Goal: Answer question/provide support

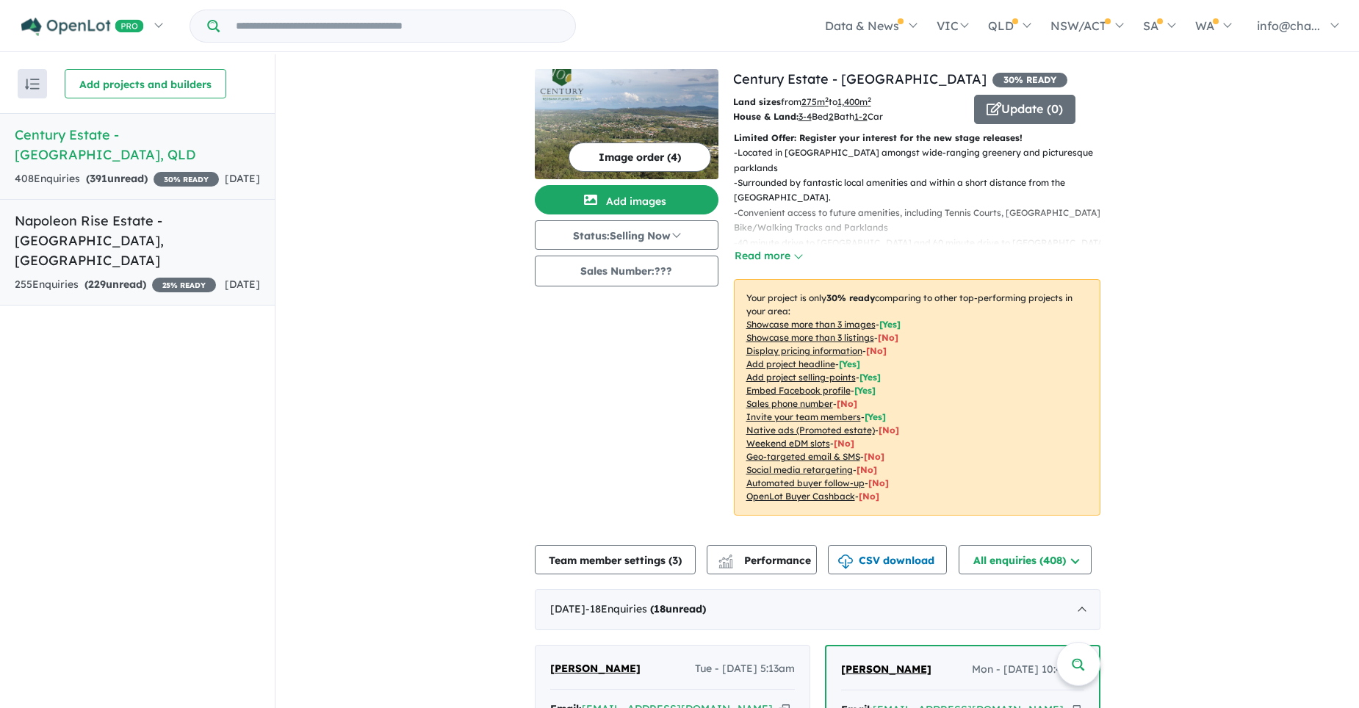
click at [126, 240] on h5 "Napoleon Rise Estate - [GEOGRAPHIC_DATA] , [GEOGRAPHIC_DATA]" at bounding box center [137, 241] width 245 height 60
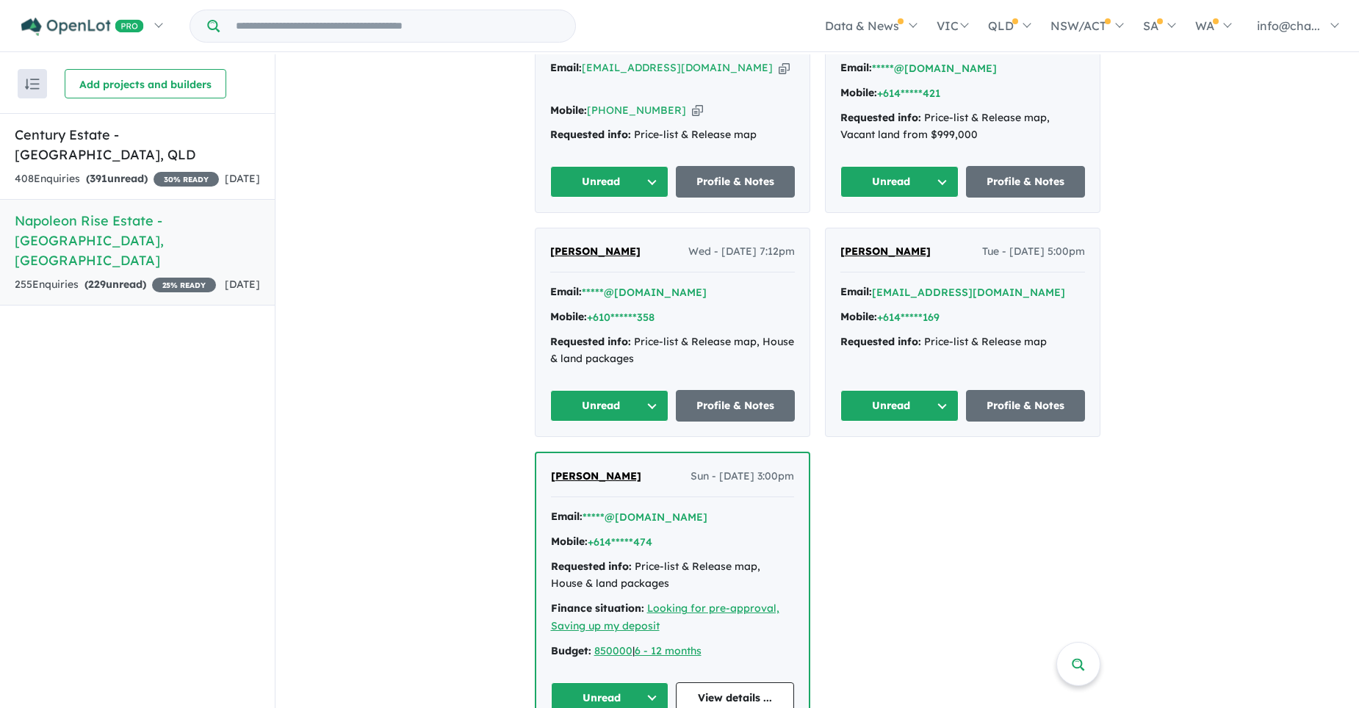
scroll to position [735, 0]
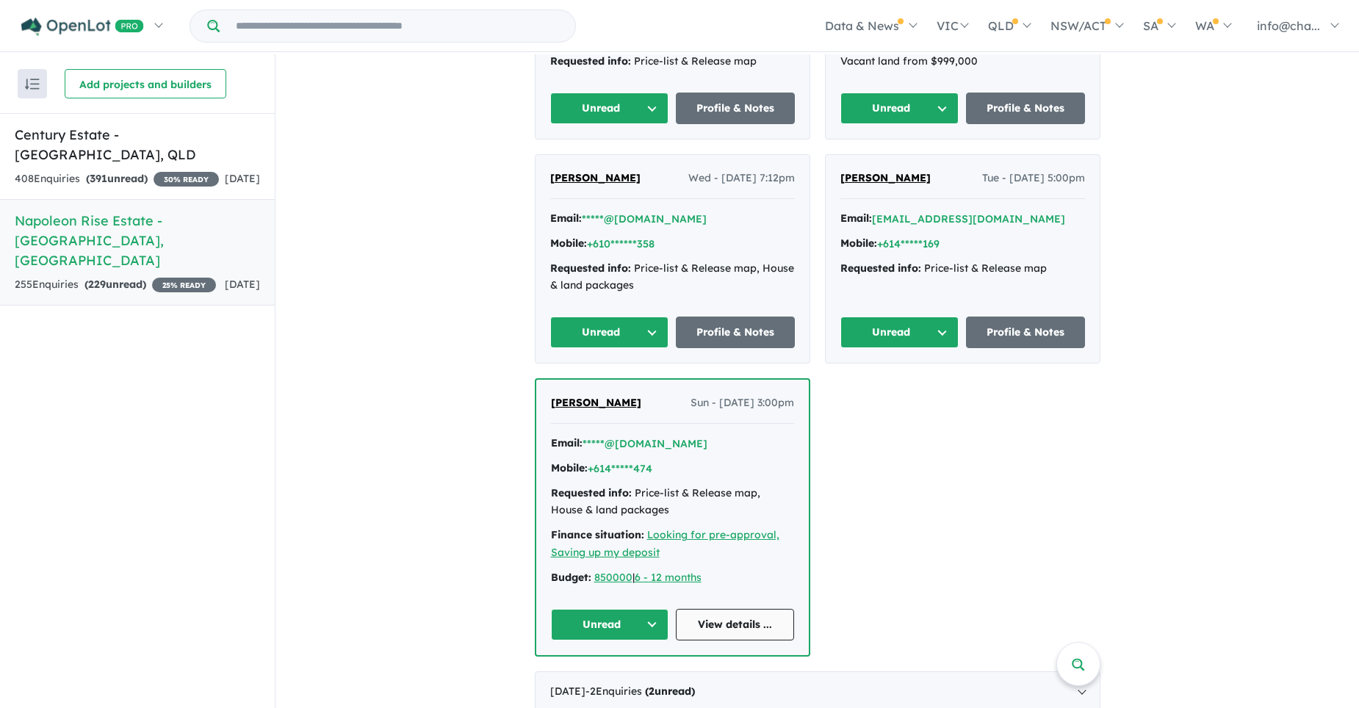
click at [756, 609] on link "View details ..." at bounding box center [735, 625] width 118 height 32
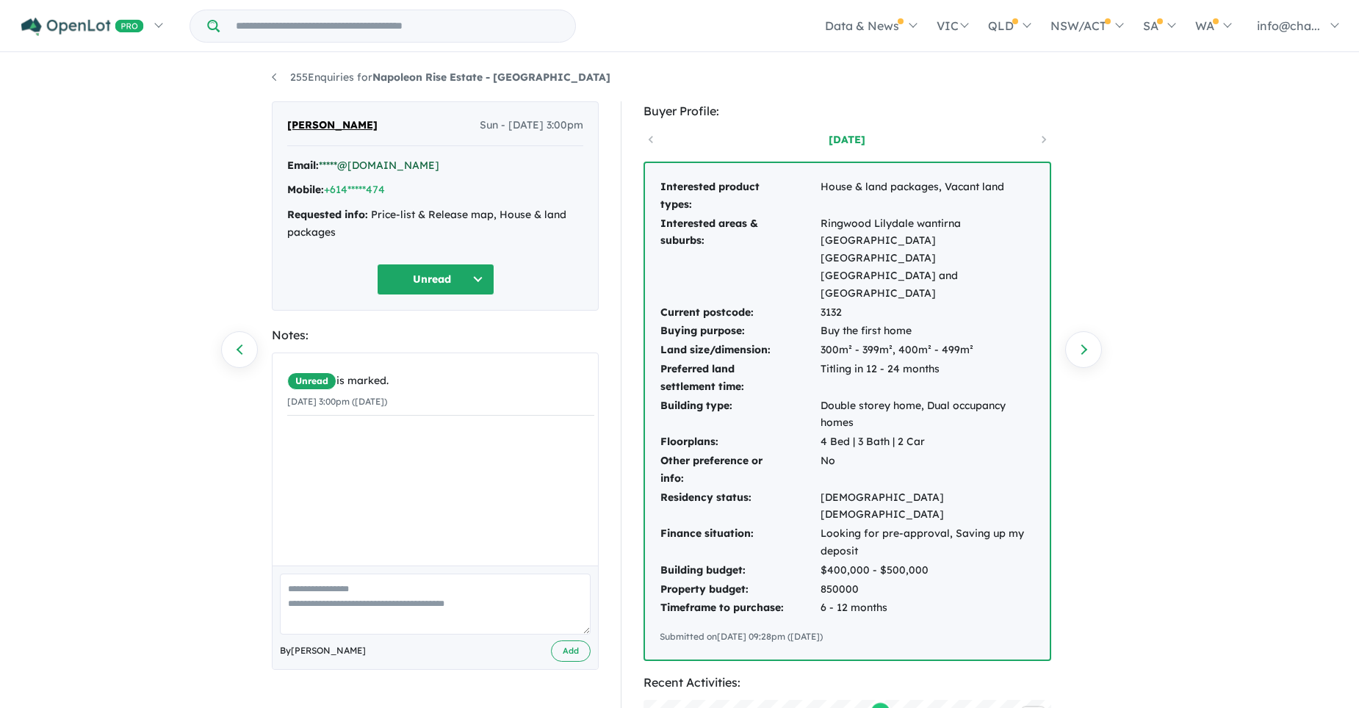
click at [339, 165] on link "*****@[DOMAIN_NAME]" at bounding box center [379, 165] width 121 height 13
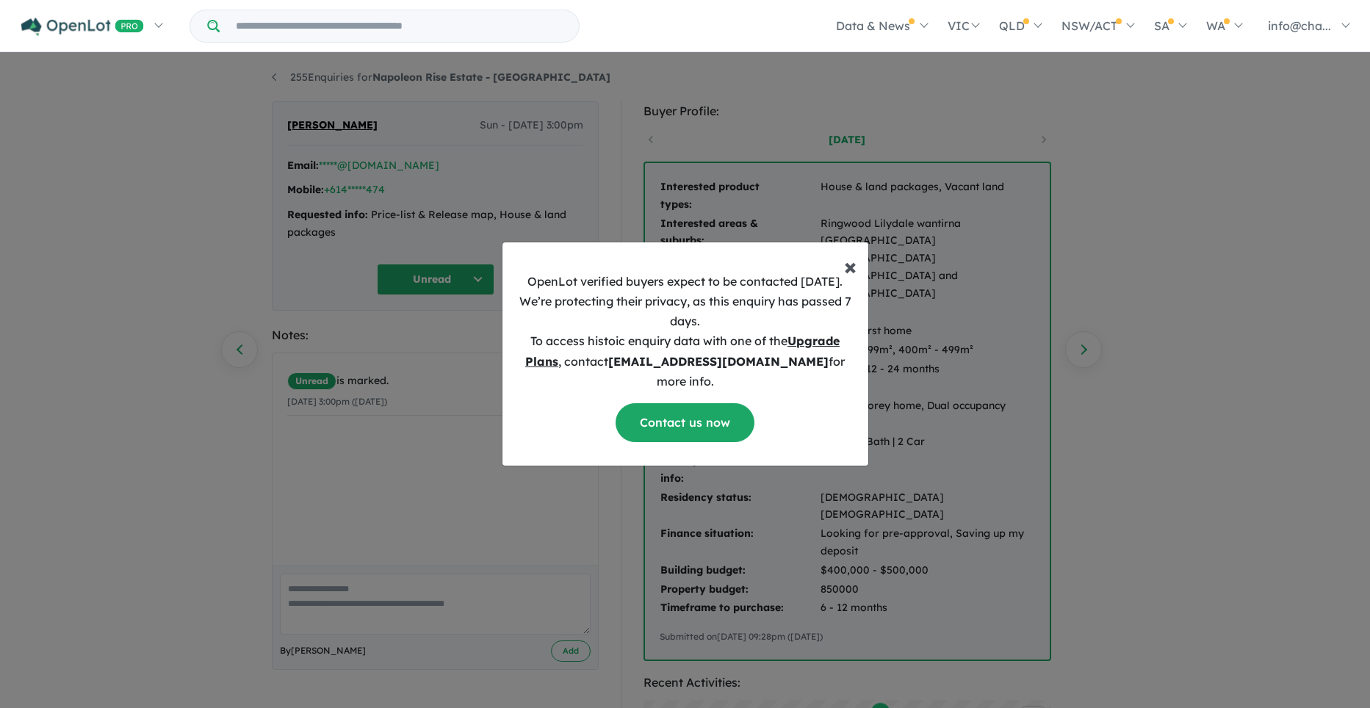
click at [854, 276] on span "×" at bounding box center [850, 265] width 12 height 29
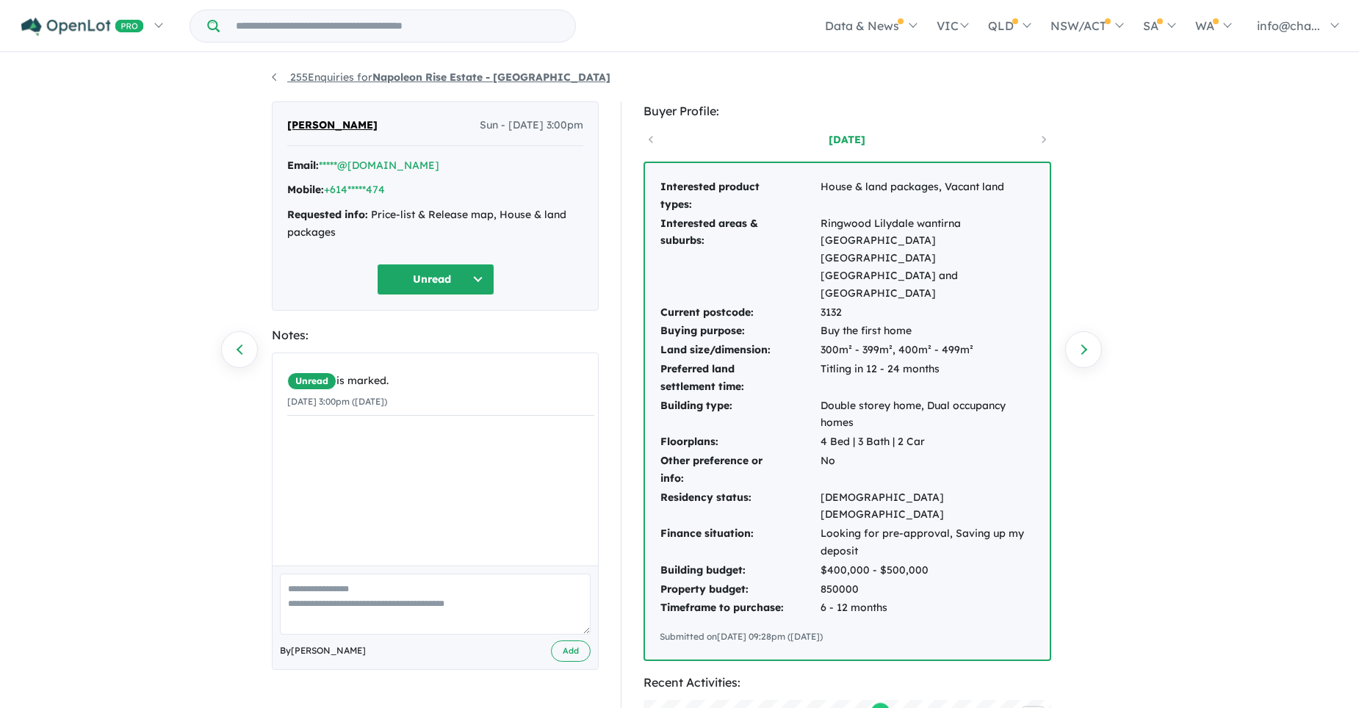
click at [277, 73] on link "255 Enquiries for Napoleon Rise Estate - [GEOGRAPHIC_DATA]" at bounding box center [441, 77] width 339 height 13
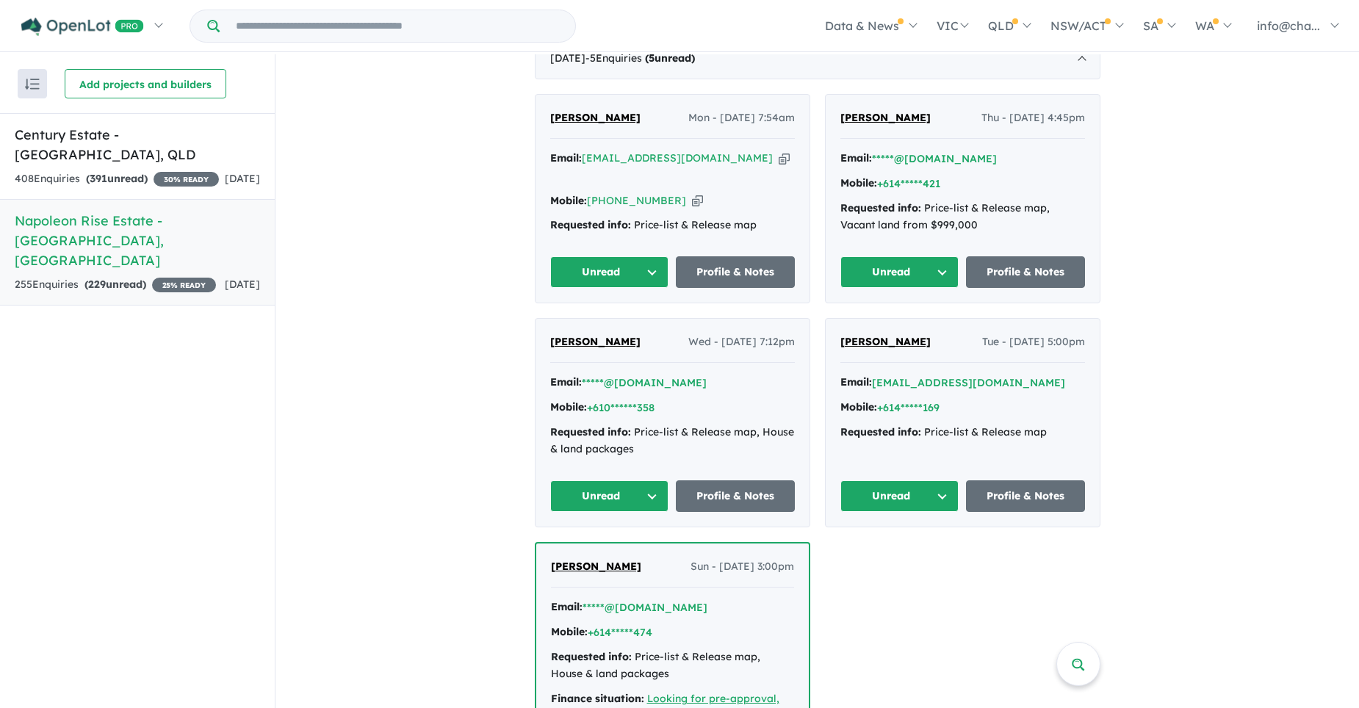
scroll to position [424, 0]
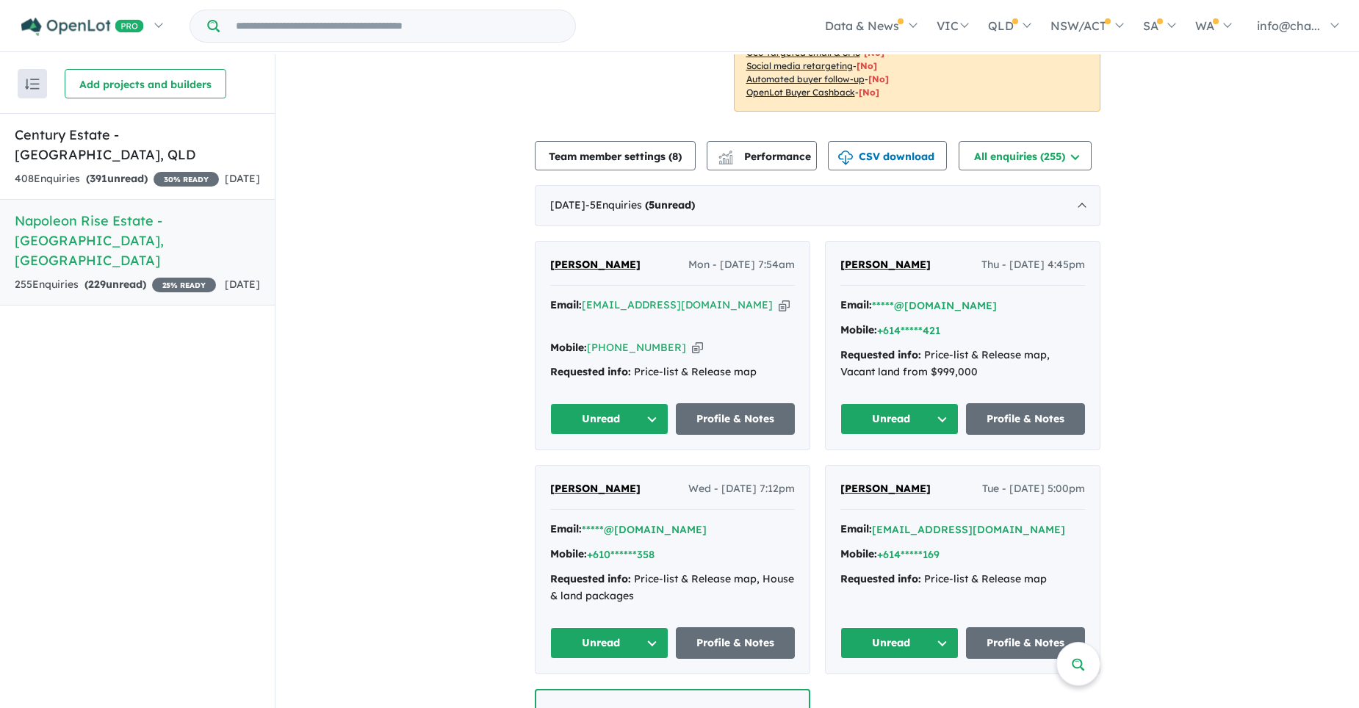
click at [779, 298] on icon "button" at bounding box center [784, 305] width 11 height 15
click at [692, 340] on icon "button" at bounding box center [697, 347] width 11 height 15
click at [640, 256] on div "[PERSON_NAME] Mon - [DATE] 7:54am" at bounding box center [672, 270] width 245 height 29
click at [755, 364] on div "Requested info: Price-list & Release map" at bounding box center [672, 373] width 245 height 18
drag, startPoint x: 629, startPoint y: 337, endPoint x: 752, endPoint y: 334, distance: 123.5
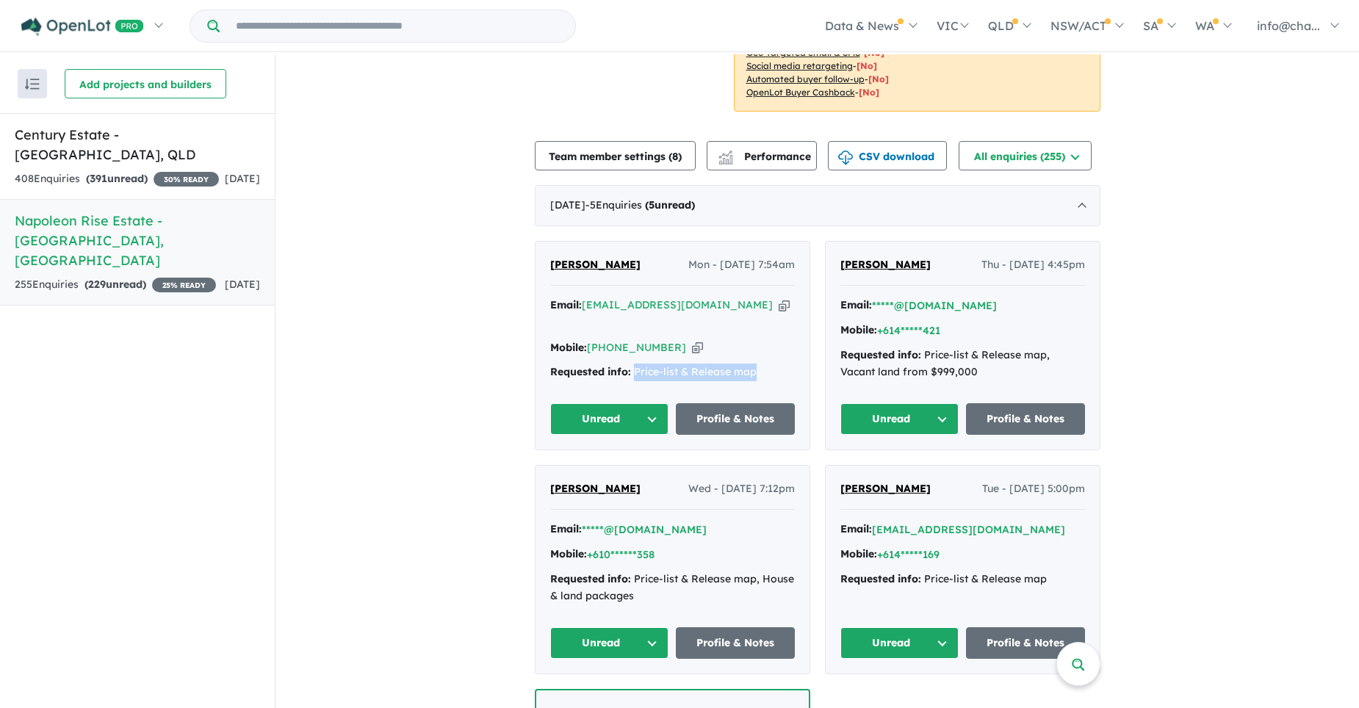
click at [752, 364] on div "Requested info: Price-list & Release map" at bounding box center [672, 373] width 245 height 18
copy div "Price-list & Release map"
click at [111, 172] on strong "( 391 unread)" at bounding box center [117, 178] width 62 height 13
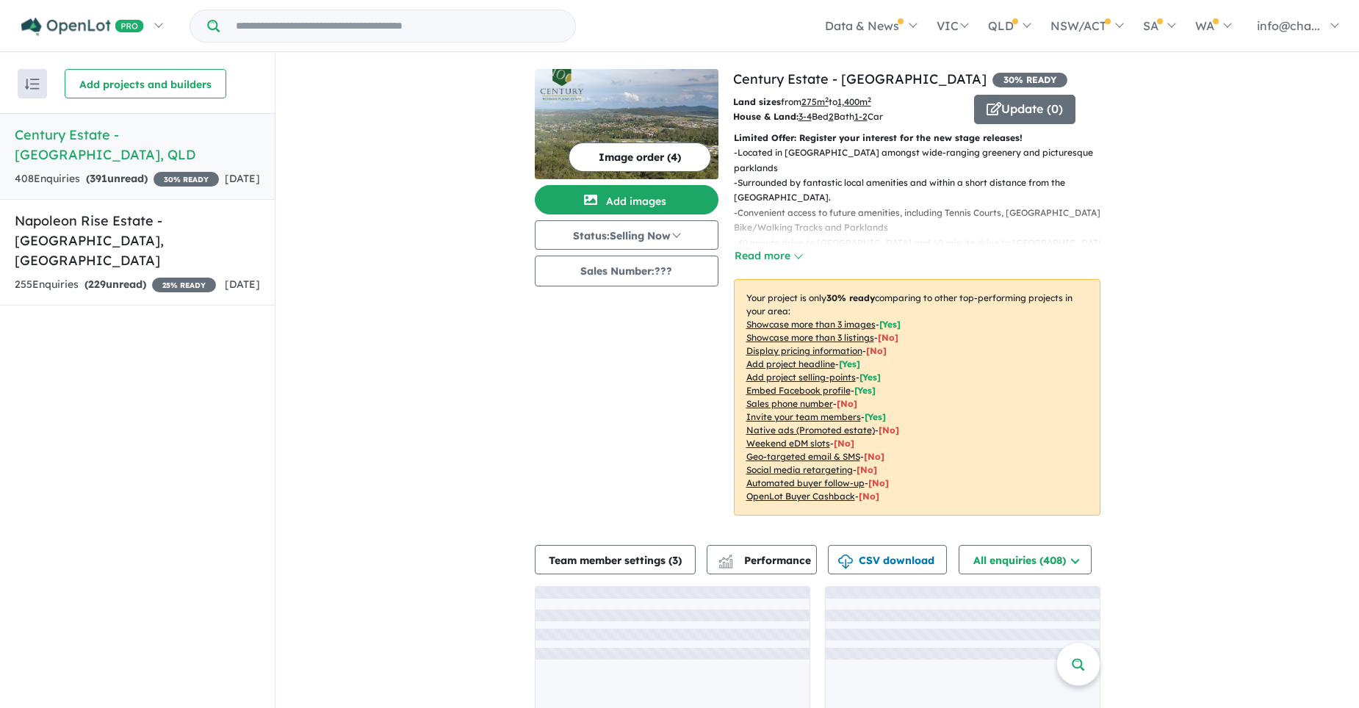
scroll to position [57, 0]
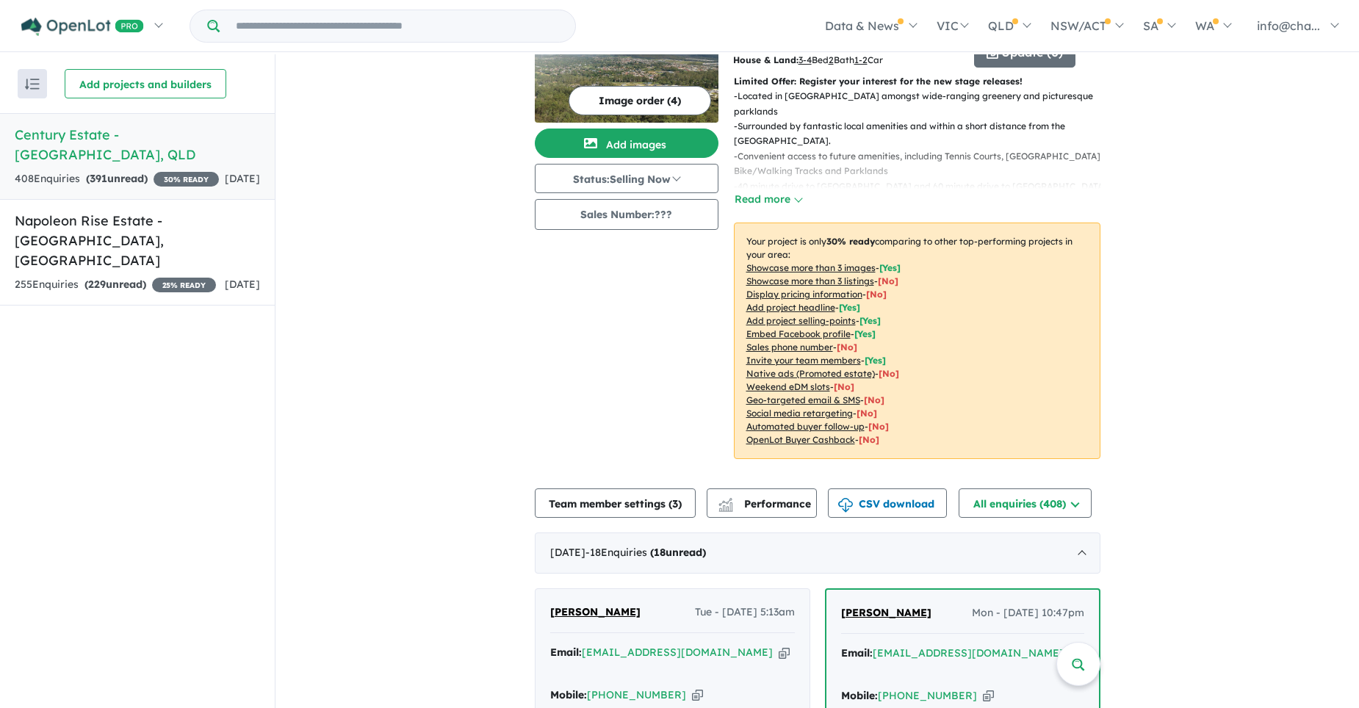
click at [589, 370] on div "Image order ( 4 ) Add images Status: Selling Now In Planning Coming Soon Sellin…" at bounding box center [634, 244] width 198 height 464
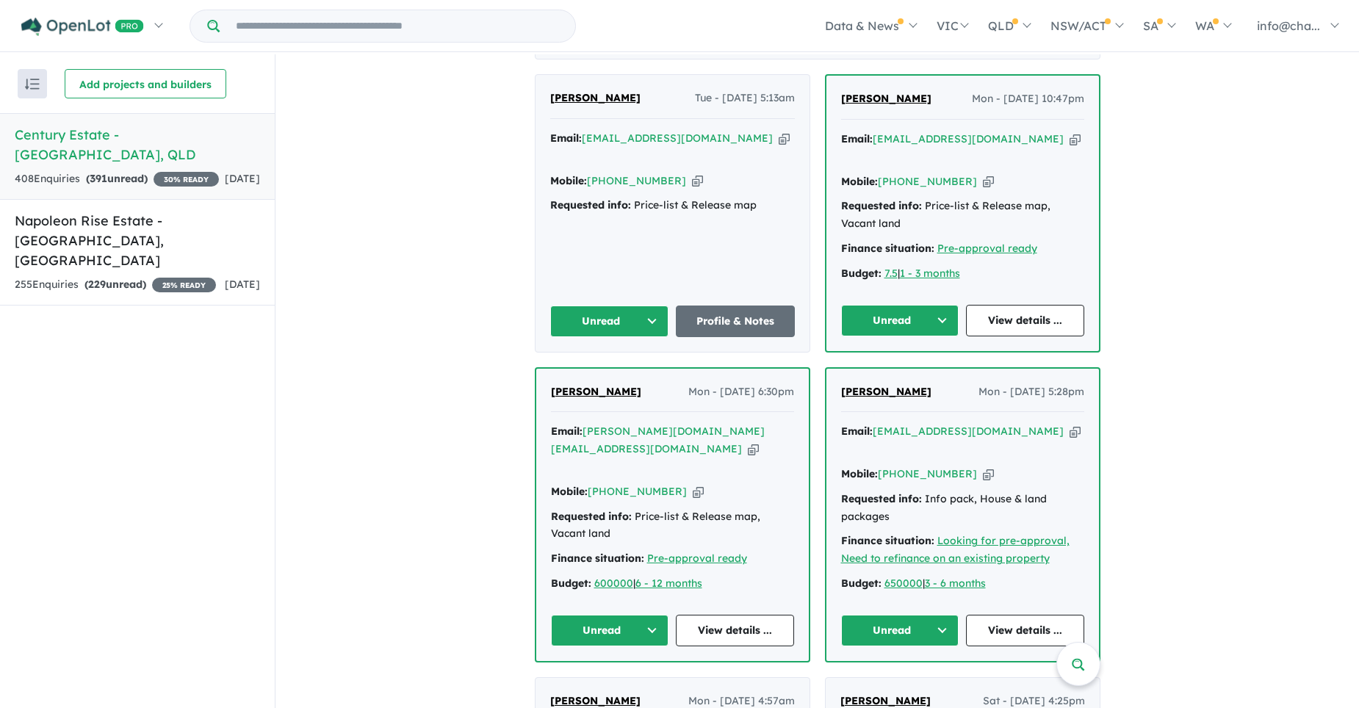
scroll to position [718, 0]
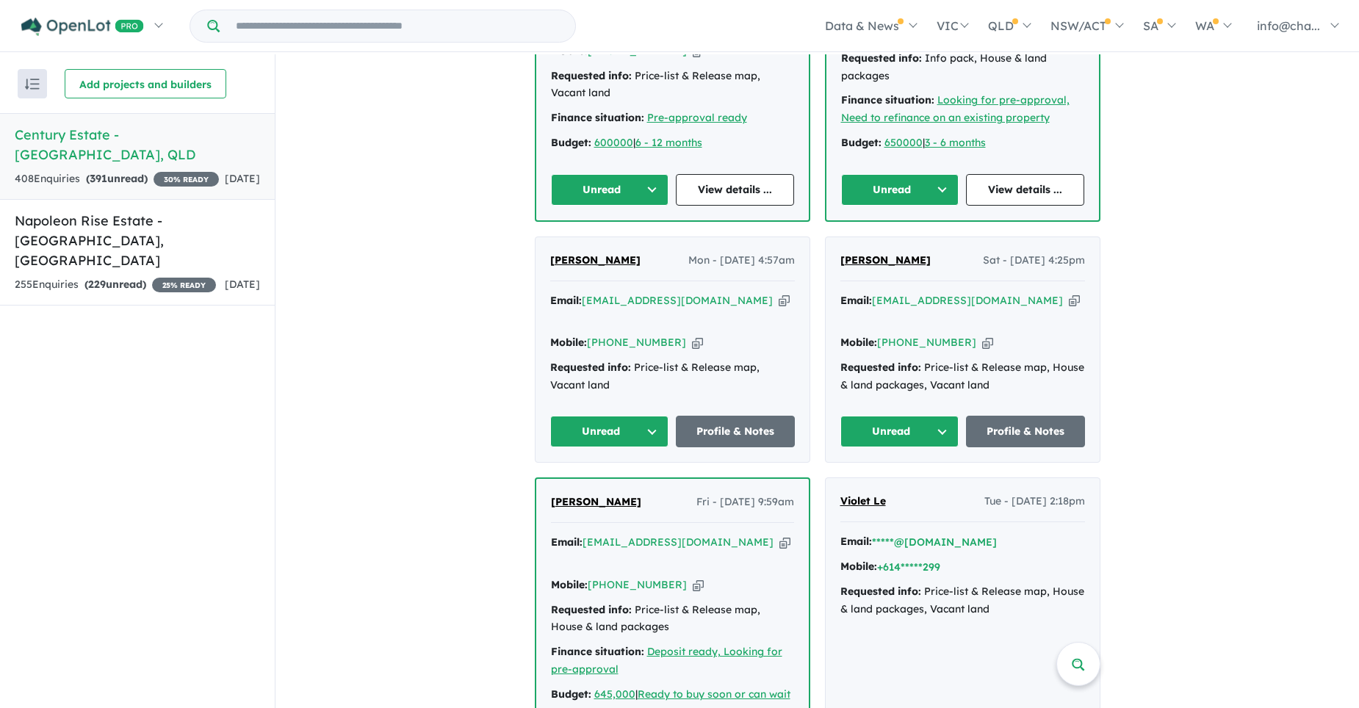
scroll to position [1306, 0]
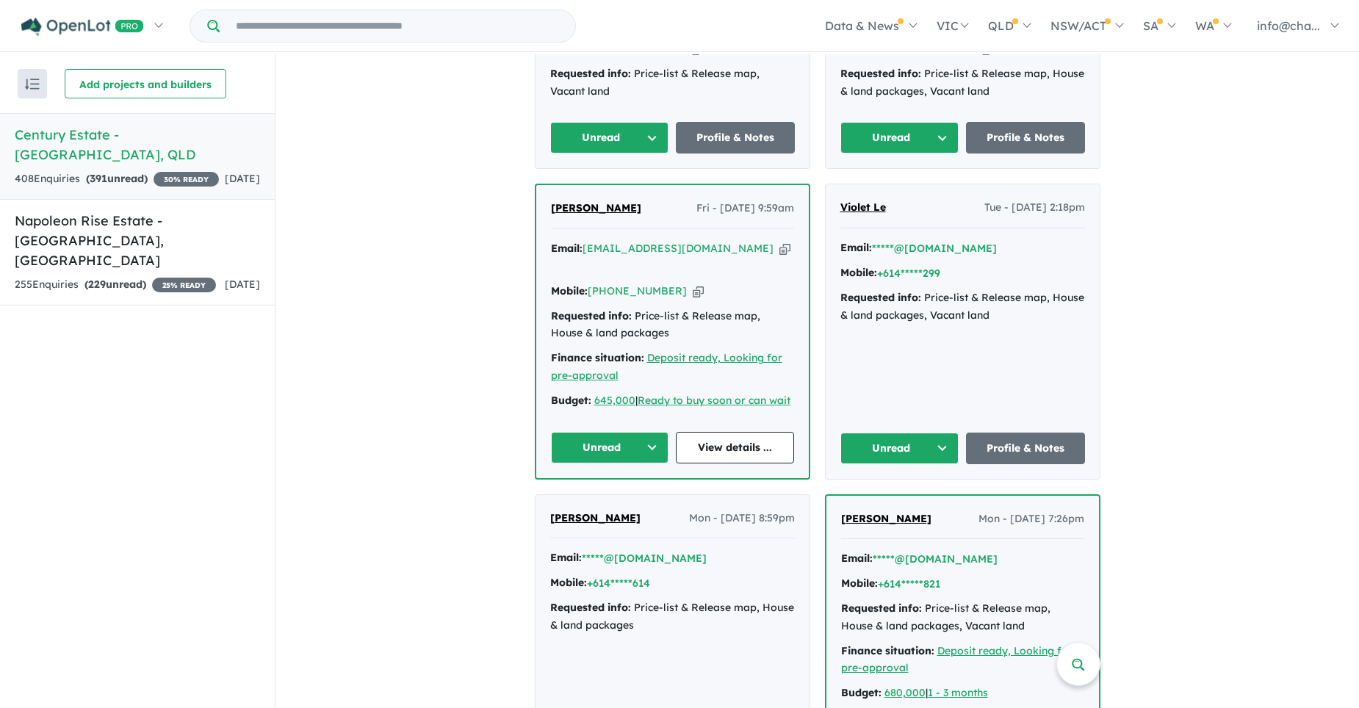
click at [599, 392] on div "Budget: 645,000 | Ready to buy soon or can wait" at bounding box center [672, 401] width 243 height 18
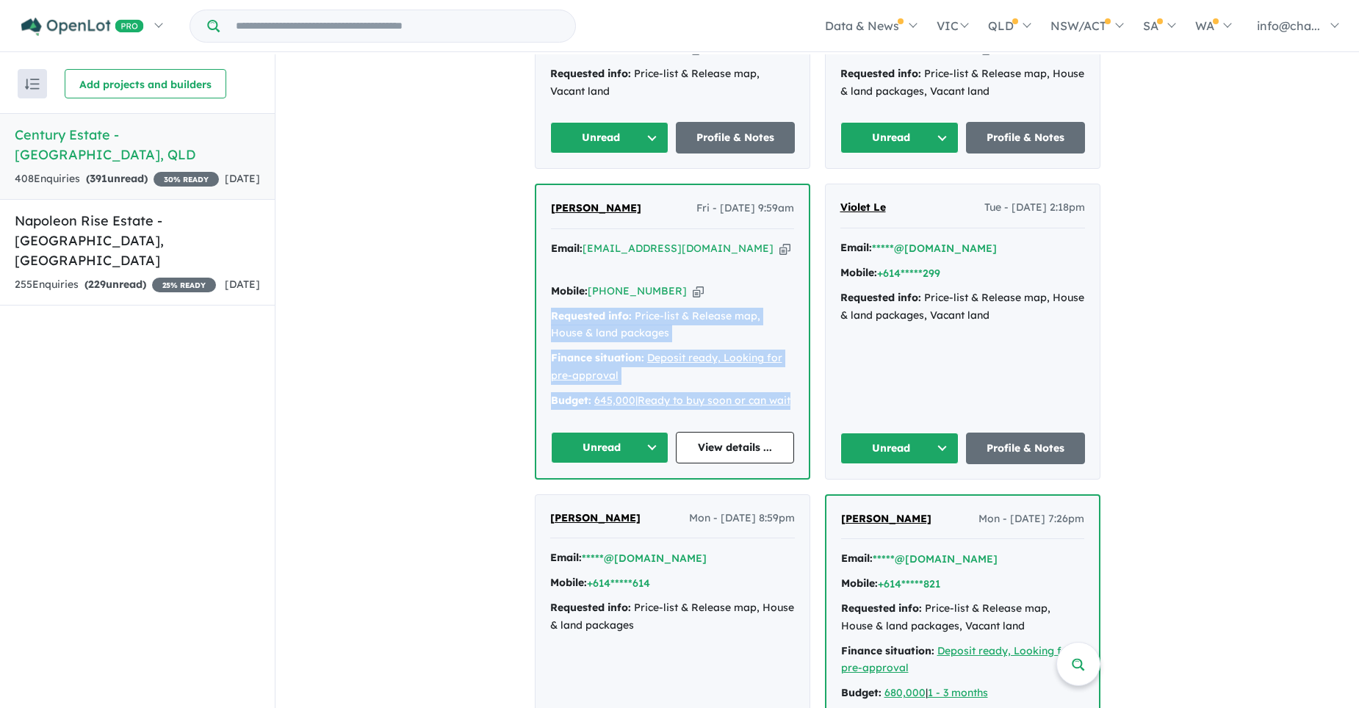
drag, startPoint x: 598, startPoint y: 349, endPoint x: 545, endPoint y: 248, distance: 114.4
click at [545, 248] on div "[PERSON_NAME] Fri - [DATE] 9:59am Email: [EMAIL_ADDRESS][DOMAIN_NAME] Copied! M…" at bounding box center [672, 331] width 273 height 292
copy div "Requested info: Price-list & Release map, House & land packages Finance situati…"
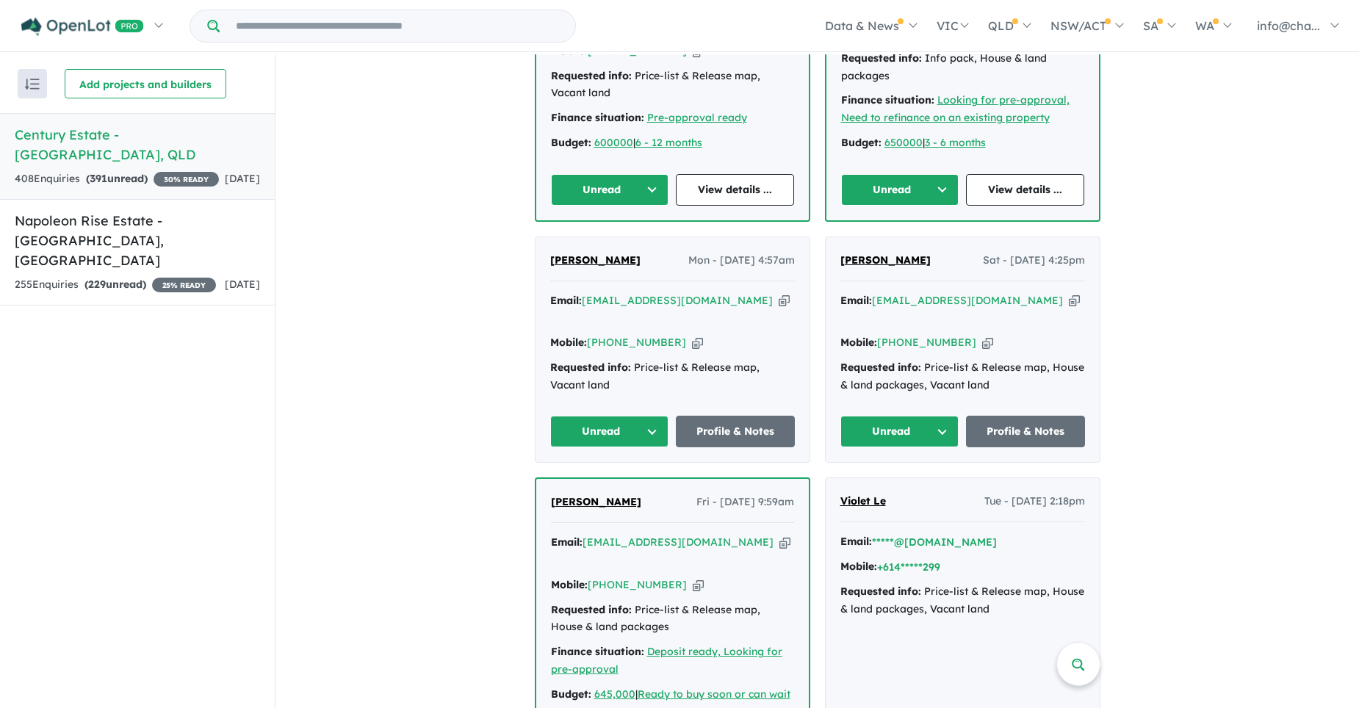
scroll to position [938, 0]
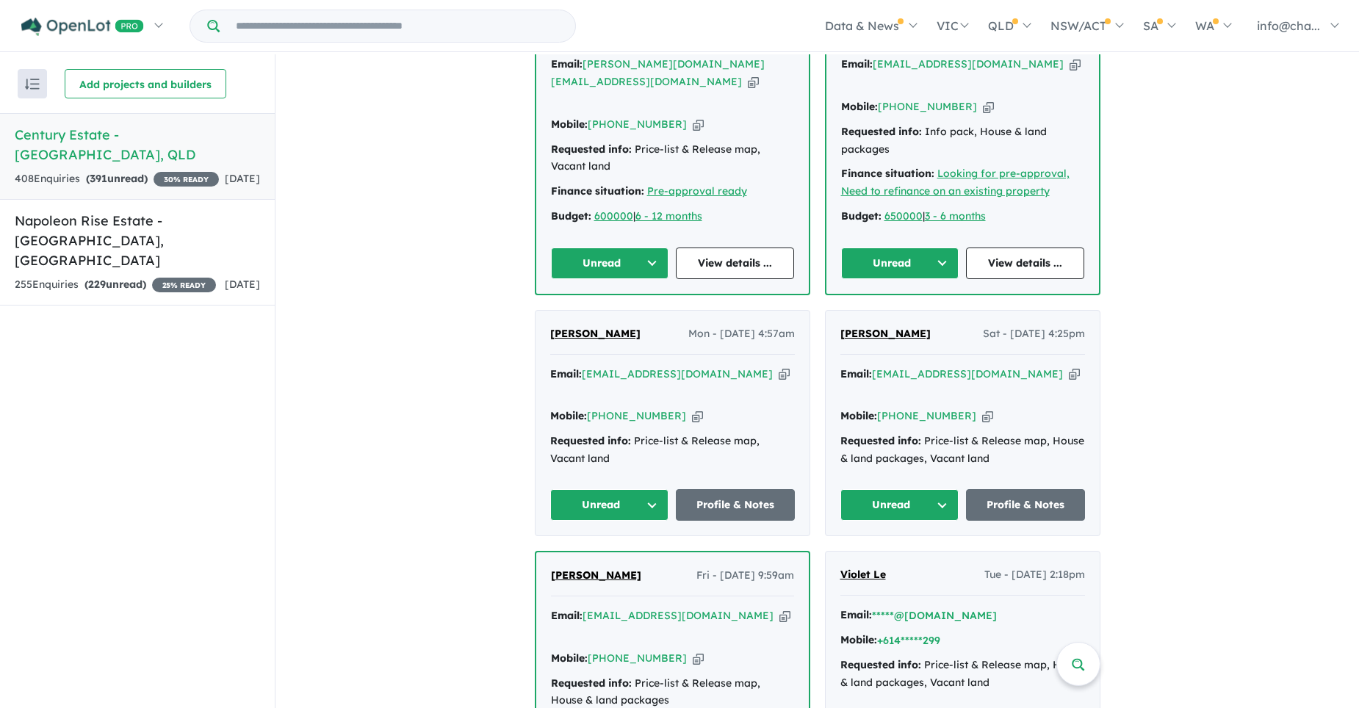
click at [1069, 367] on icon "button" at bounding box center [1074, 374] width 11 height 15
click at [982, 409] on icon "button" at bounding box center [987, 416] width 11 height 15
click at [1027, 433] on div "Requested info: Price-list & Release map, House & land packages, Vacant land" at bounding box center [963, 450] width 245 height 35
drag, startPoint x: 841, startPoint y: 386, endPoint x: 991, endPoint y: 405, distance: 151.1
click at [991, 433] on div "Requested info: Price-list & Release map, House & land packages, Vacant land" at bounding box center [963, 450] width 245 height 35
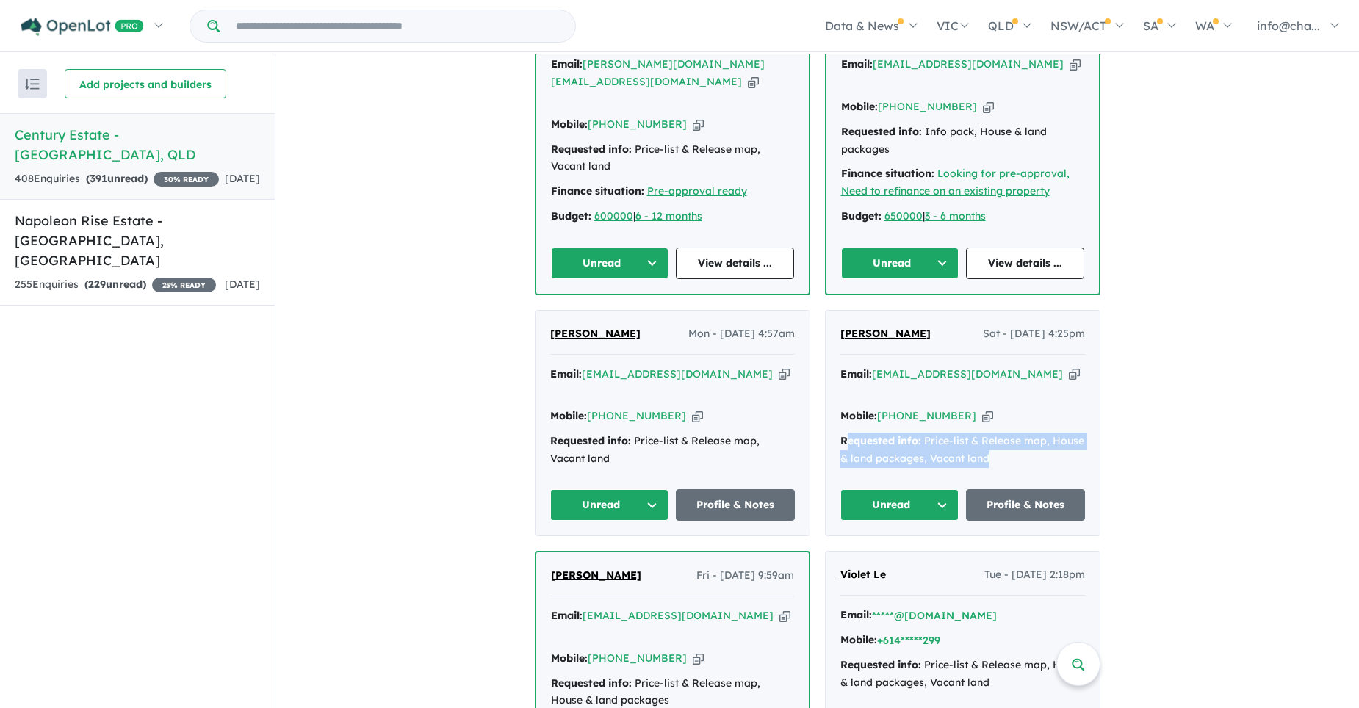
drag, startPoint x: 991, startPoint y: 405, endPoint x: 998, endPoint y: 409, distance: 8.6
click at [998, 433] on div "Requested info: Price-list & Release map, House & land packages, Vacant land" at bounding box center [963, 450] width 245 height 35
drag, startPoint x: 838, startPoint y: 388, endPoint x: 997, endPoint y: 402, distance: 160.1
click at [997, 433] on div "Requested info: Price-list & Release map, House & land packages, Vacant land" at bounding box center [963, 450] width 245 height 35
copy div "Requested info: Price-list & Release map, House & land packages, Vacant land"
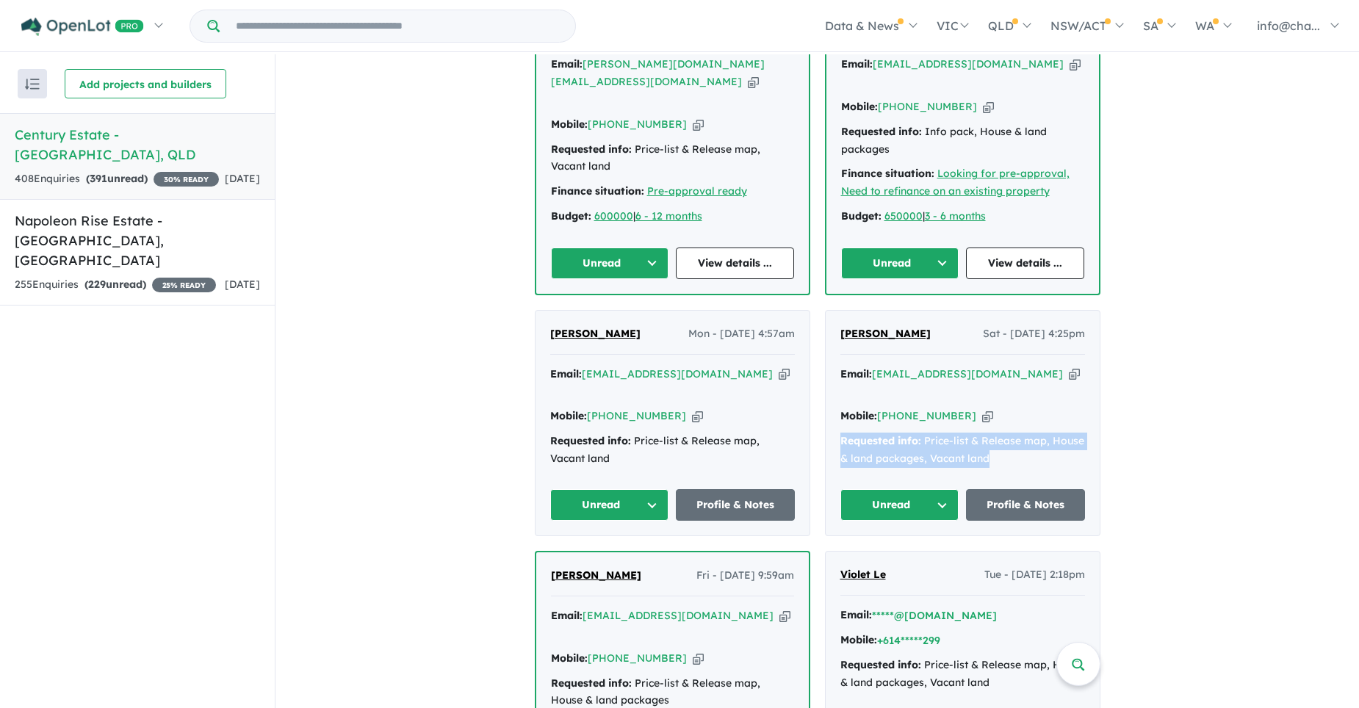
click at [779, 367] on icon "button" at bounding box center [784, 374] width 11 height 15
copy div "Requested info: Price-list & Release map, House & land packages, Vacant land"
click at [692, 409] on icon "button" at bounding box center [697, 416] width 11 height 15
copy div "Requested info: Price-list & Release map, House & land packages, Vacant land"
click at [619, 433] on div "Requested info: Price-list & Release map, Vacant land" at bounding box center [672, 450] width 245 height 35
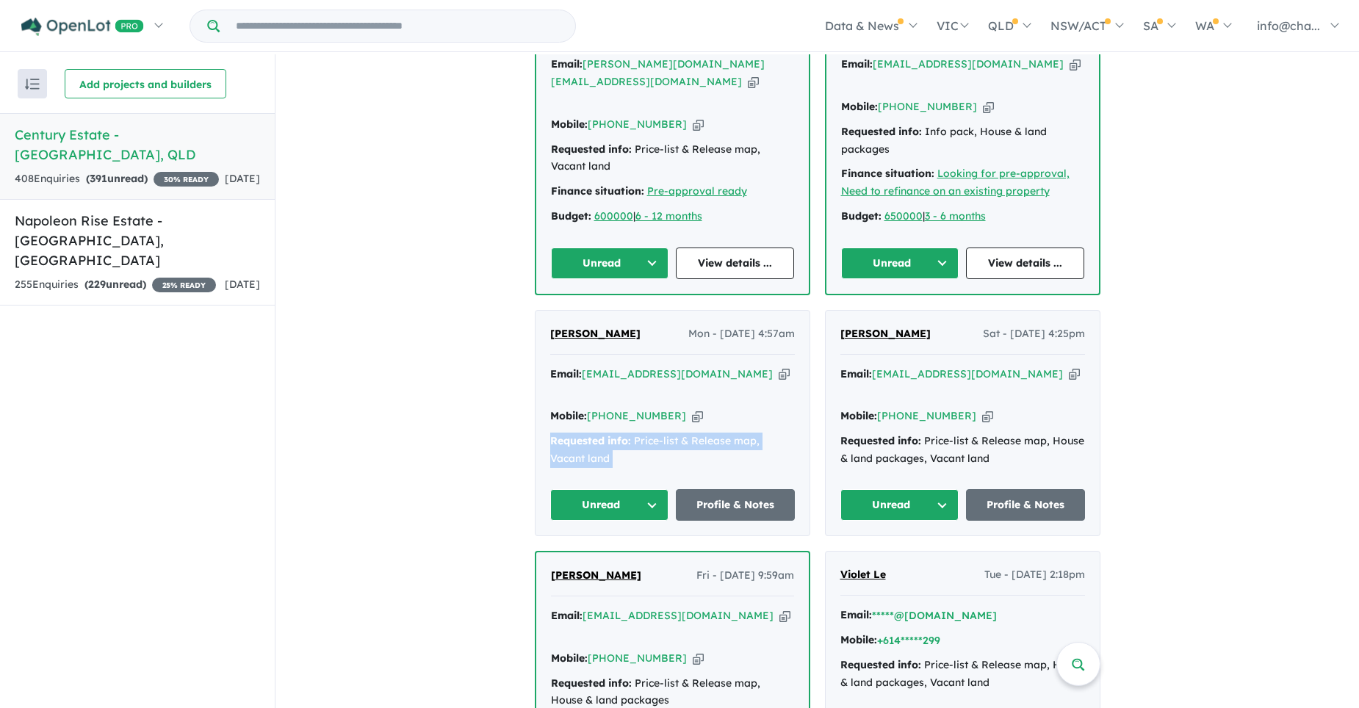
drag, startPoint x: 621, startPoint y: 407, endPoint x: 547, endPoint y: 386, distance: 76.5
click at [550, 433] on div "Requested info: Price-list & Release map, Vacant land" at bounding box center [672, 450] width 245 height 35
copy div "Requested info: Price-list & Release map, Vacant land Unread Profile & Notes"
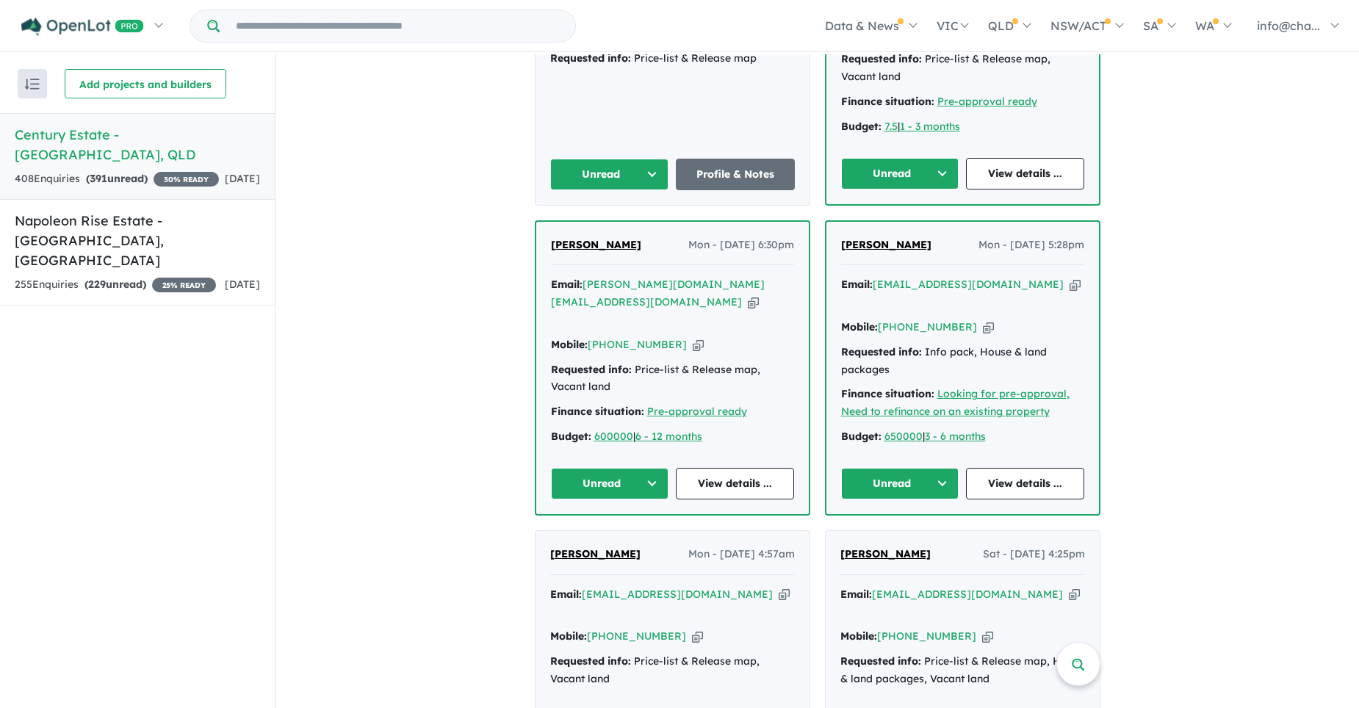
scroll to position [644, 0]
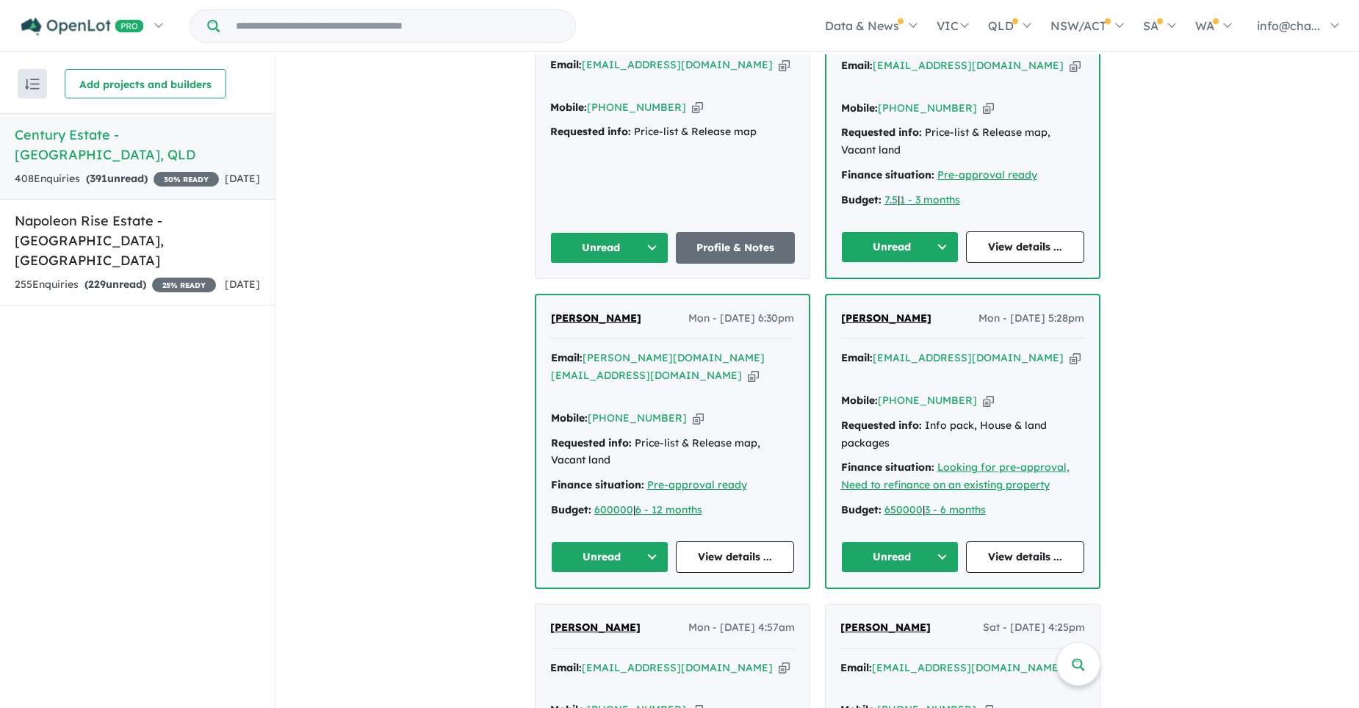
click at [1070, 351] on icon "button" at bounding box center [1075, 358] width 11 height 15
click at [983, 393] on icon "button" at bounding box center [988, 400] width 11 height 15
click at [1019, 502] on div "Budget: 650000 | 3 - 6 months" at bounding box center [962, 511] width 243 height 18
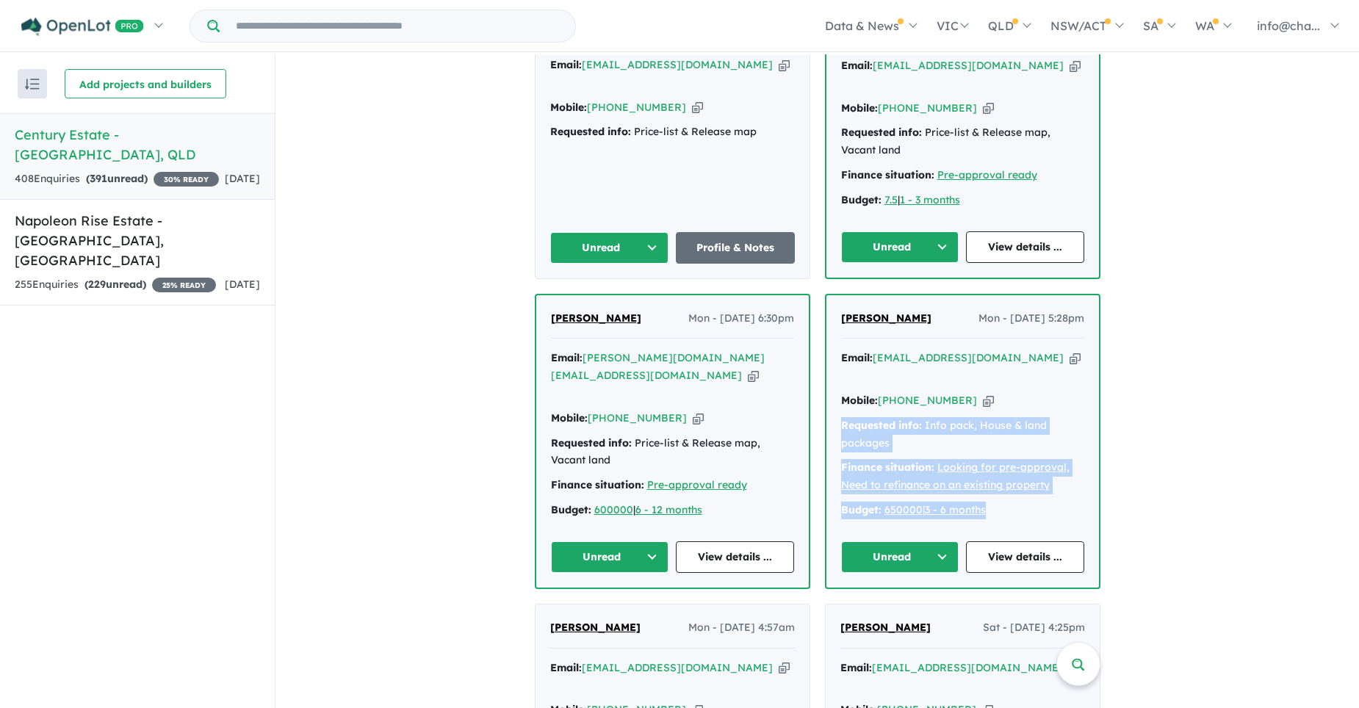
drag, startPoint x: 1016, startPoint y: 475, endPoint x: 837, endPoint y: 390, distance: 197.9
click at [841, 390] on div "Email: [EMAIL_ADDRESS][DOMAIN_NAME] Copied! Mobile: [PHONE_NUMBER] Copied! Requ…" at bounding box center [962, 438] width 243 height 176
copy div "Requested info: Info pack, House & land packages Finance situation: Looking for…"
click at [748, 368] on icon "button" at bounding box center [753, 375] width 11 height 15
copy div "Requested info: Info pack, House & land packages Finance situation: Looking for…"
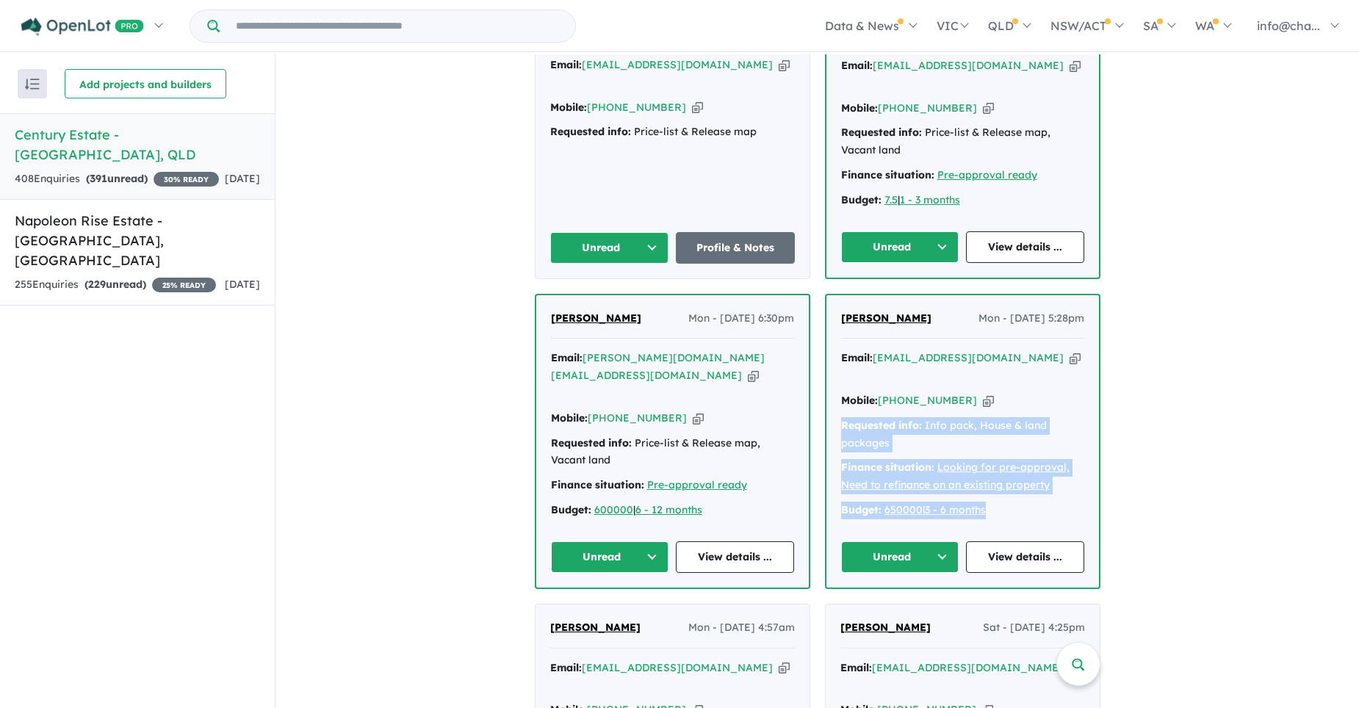
click at [693, 411] on icon "button" at bounding box center [698, 418] width 11 height 15
copy div "Requested info: Info pack, House & land packages Finance situation: Looking for…"
click at [741, 467] on div "Email: [PERSON_NAME][DOMAIN_NAME][EMAIL_ADDRESS][DOMAIN_NAME] Copied! Mobile: […" at bounding box center [672, 438] width 243 height 176
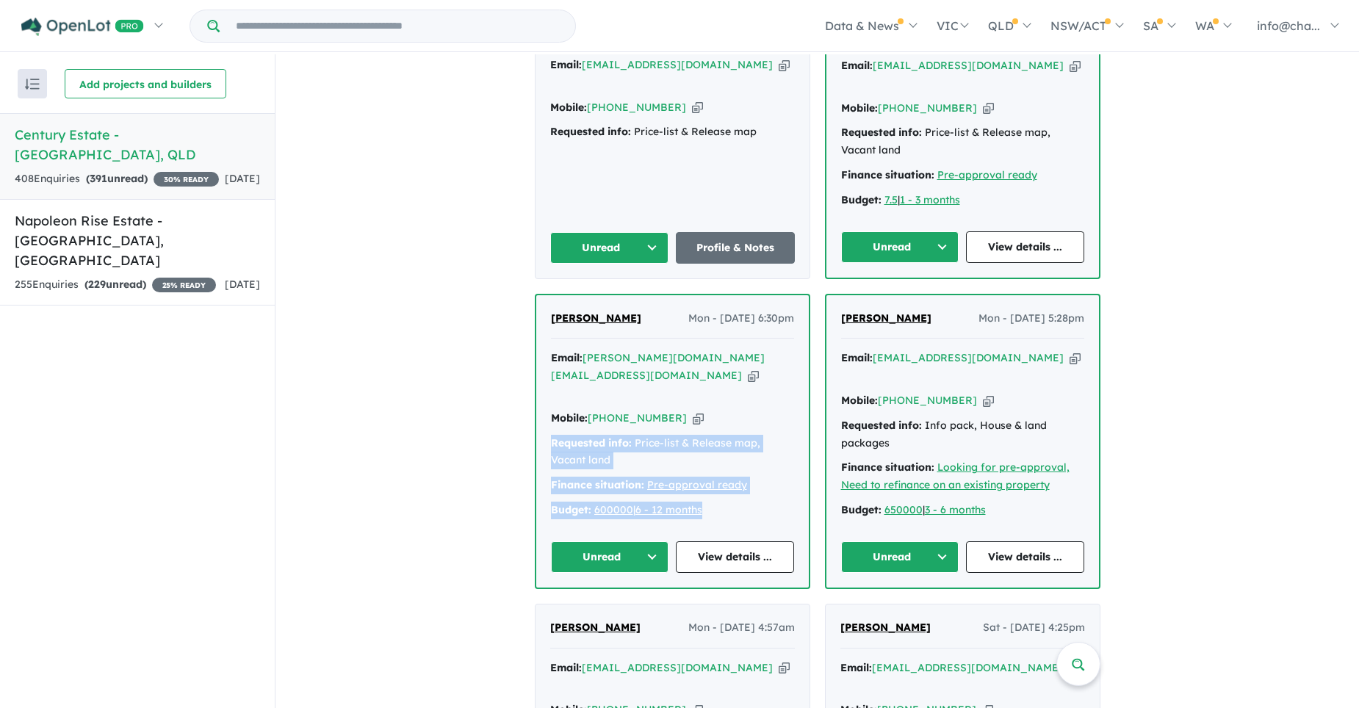
drag, startPoint x: 732, startPoint y: 462, endPoint x: 547, endPoint y: 389, distance: 198.5
click at [551, 389] on div "Email: [PERSON_NAME][DOMAIN_NAME][EMAIL_ADDRESS][DOMAIN_NAME] Copied! Mobile: […" at bounding box center [672, 438] width 243 height 176
copy div "Requested info: Price-list & Release map, Vacant land Finance situation: Pre-ap…"
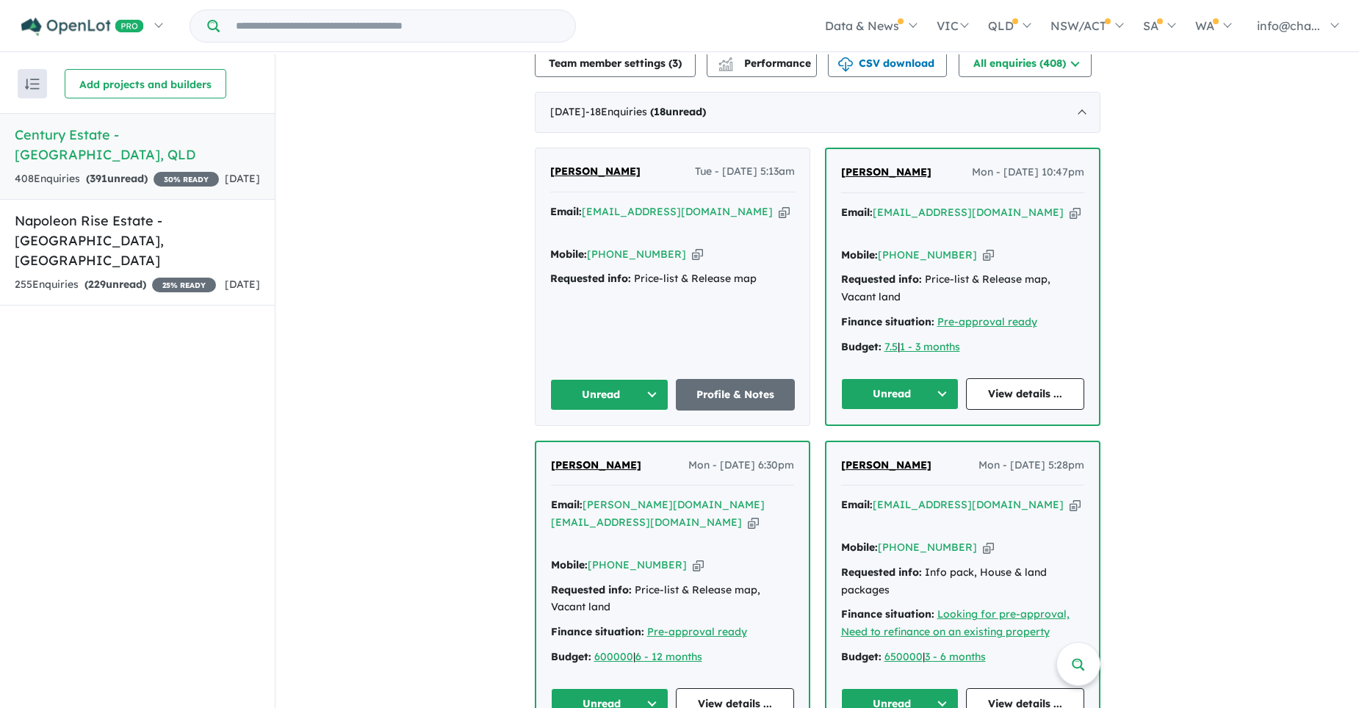
scroll to position [424, 0]
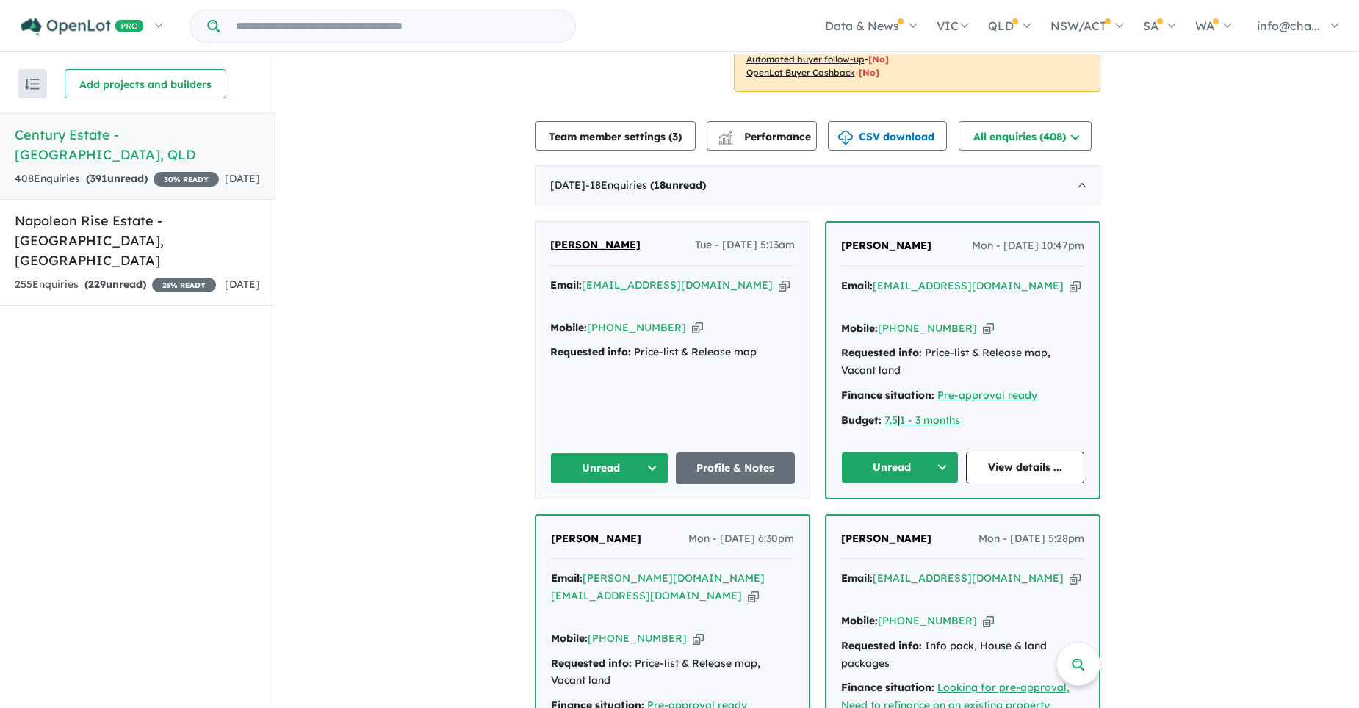
click at [1070, 290] on icon "button" at bounding box center [1075, 285] width 11 height 15
click at [983, 321] on icon "button" at bounding box center [988, 328] width 11 height 15
click at [983, 412] on div "Budget: 7.5 | 1 - 3 months" at bounding box center [962, 421] width 243 height 18
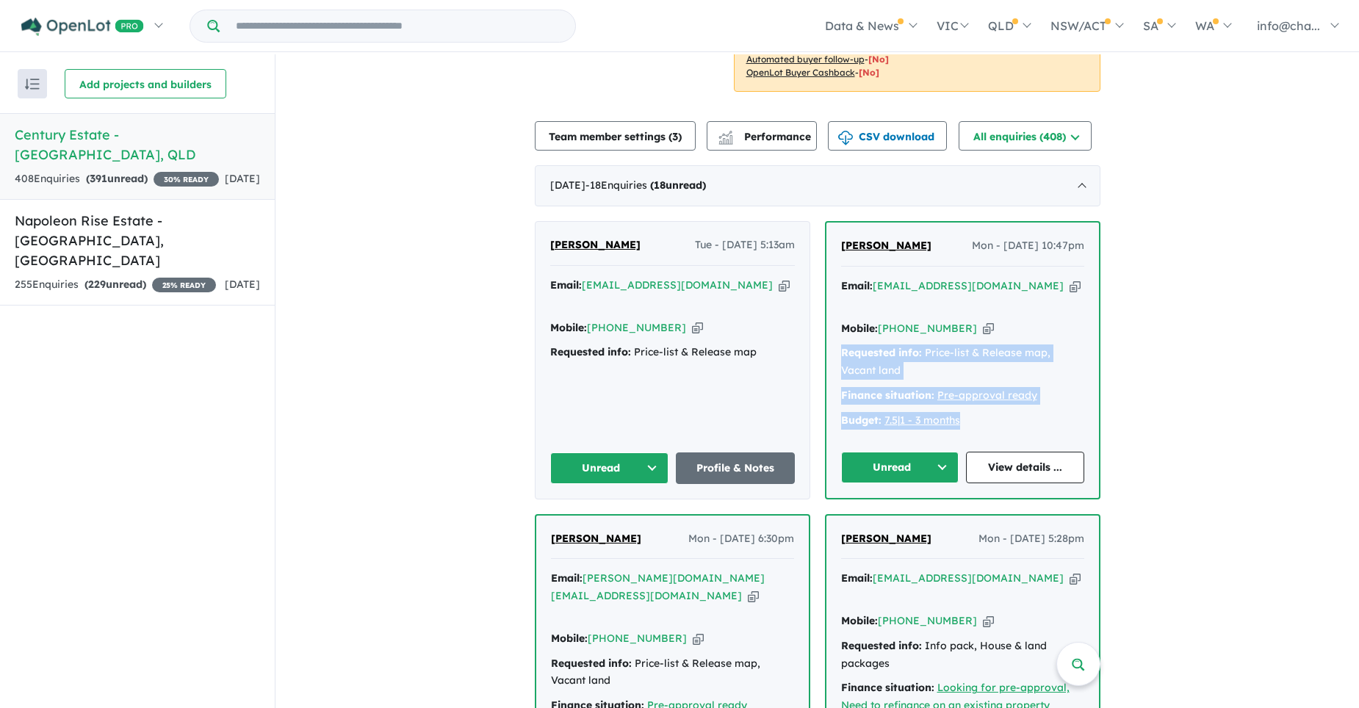
drag, startPoint x: 977, startPoint y: 403, endPoint x: 830, endPoint y: 337, distance: 160.9
click at [830, 337] on div "[PERSON_NAME] Mon - [DATE] 10:47pm Email: [PERSON_NAME][EMAIL_ADDRESS][PERSON_N…" at bounding box center [963, 360] width 273 height 275
click at [761, 345] on div "Email: [EMAIL_ADDRESS][DOMAIN_NAME] Copied! Mobile: [PHONE_NUMBER] Copied! Requ…" at bounding box center [672, 323] width 245 height 92
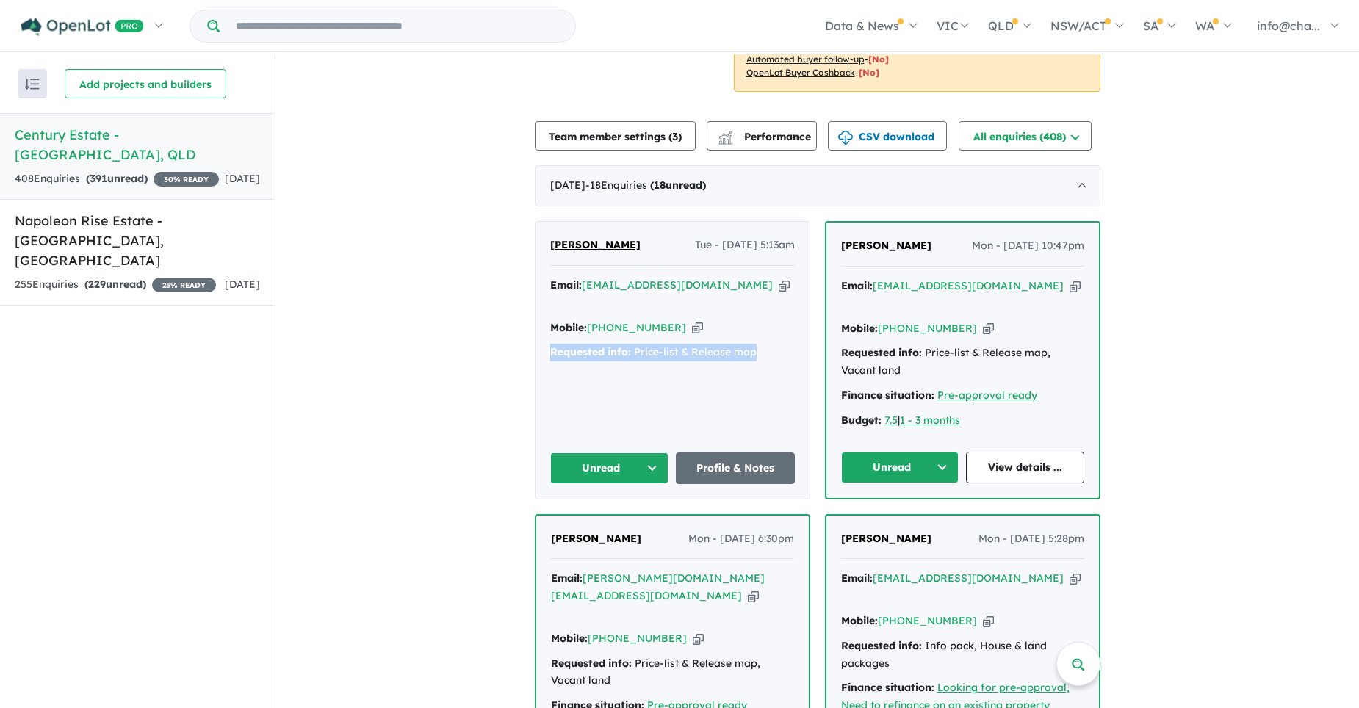
drag, startPoint x: 766, startPoint y: 339, endPoint x: 529, endPoint y: 337, distance: 236.6
